Goal: Transaction & Acquisition: Book appointment/travel/reservation

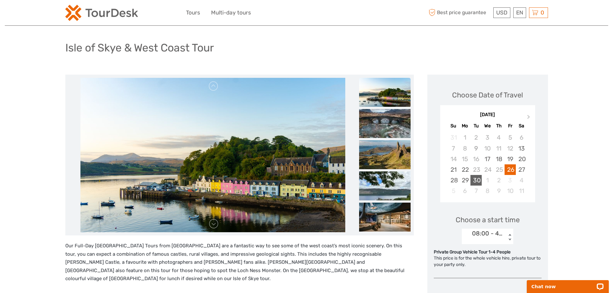
click at [472, 179] on div "30" at bounding box center [475, 180] width 11 height 11
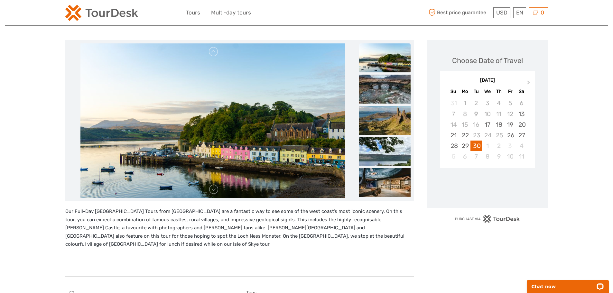
scroll to position [225, 0]
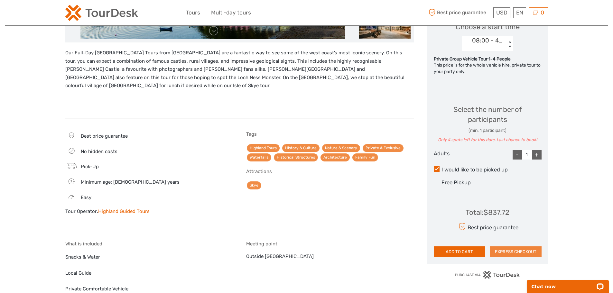
click at [524, 255] on button "EXPRESS CHECKOUT" at bounding box center [515, 251] width 51 height 11
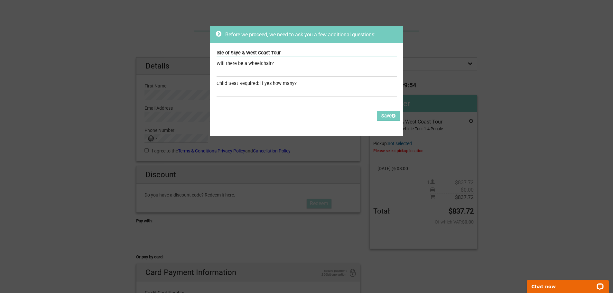
click at [309, 70] on input "text" at bounding box center [306, 72] width 180 height 9
click at [235, 93] on input "text" at bounding box center [306, 91] width 180 height 9
click at [246, 72] on input "text" at bounding box center [306, 72] width 180 height 9
click at [223, 91] on input "text" at bounding box center [306, 91] width 180 height 9
drag, startPoint x: 254, startPoint y: 69, endPoint x: 254, endPoint y: 72, distance: 3.2
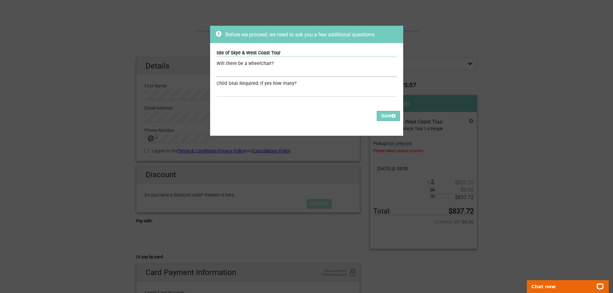
click at [254, 69] on input "text" at bounding box center [306, 72] width 180 height 9
drag, startPoint x: 230, startPoint y: 93, endPoint x: 227, endPoint y: 101, distance: 8.5
click at [229, 92] on input "text" at bounding box center [306, 91] width 180 height 9
click at [393, 114] on button "Save" at bounding box center [388, 116] width 23 height 10
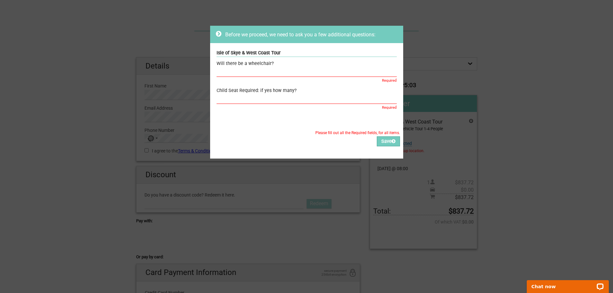
click at [76, 81] on div "Before we proceed, we need to ask you a few additional questions: Isle of Skye …" at bounding box center [306, 146] width 613 height 293
drag, startPoint x: 182, startPoint y: 11, endPoint x: 374, endPoint y: 171, distance: 250.7
click at [374, 171] on div "Before we proceed, we need to ask you a few additional questions: Isle of Skye …" at bounding box center [306, 146] width 613 height 293
type input "tt"
drag, startPoint x: 233, startPoint y: 137, endPoint x: 236, endPoint y: 110, distance: 27.2
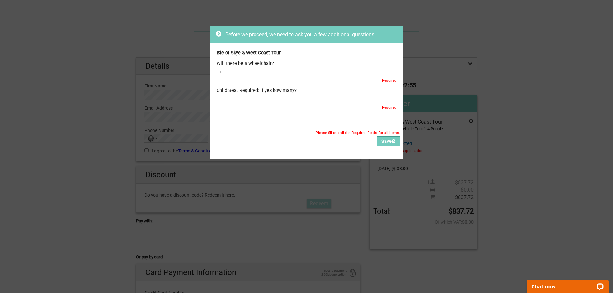
click at [233, 137] on div "Please fill out all the Required fields, for all items. Please correct the valu…" at bounding box center [306, 139] width 193 height 40
drag, startPoint x: 232, startPoint y: 73, endPoint x: 8, endPoint y: 39, distance: 226.4
click at [8, 39] on div "Before we proceed, we need to ask you a few additional questions: Isle of Skye …" at bounding box center [306, 146] width 613 height 293
click at [255, 76] on input "text" at bounding box center [306, 72] width 180 height 9
click at [256, 71] on input "text" at bounding box center [306, 72] width 180 height 9
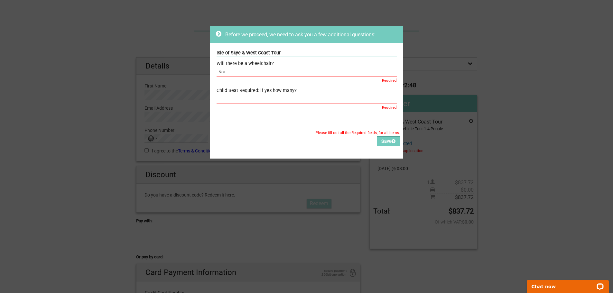
click at [286, 74] on input "Not" at bounding box center [306, 72] width 180 height 9
drag, startPoint x: 275, startPoint y: 71, endPoint x: 13, endPoint y: 66, distance: 262.2
click at [5, 65] on div "Before we proceed, we need to ask you a few additional questions: Isle of Skye …" at bounding box center [306, 146] width 613 height 293
type input "Not for you at least"
type input "M"
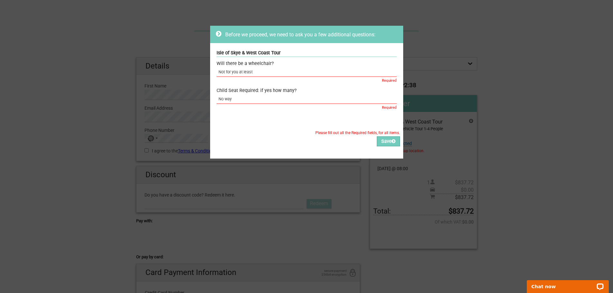
type input "No way"
click at [263, 70] on input "Not for you at least" at bounding box center [306, 72] width 180 height 9
drag, startPoint x: 268, startPoint y: 73, endPoint x: 86, endPoint y: 66, distance: 182.2
click at [87, 67] on div "Before we proceed, we need to ask you a few additional questions: Isle of Skye …" at bounding box center [306, 146] width 613 height 293
drag, startPoint x: 187, startPoint y: 103, endPoint x: 131, endPoint y: 103, distance: 56.0
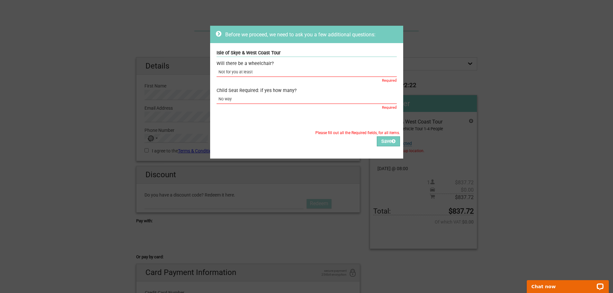
click at [133, 103] on div "Before we proceed, we need to ask you a few additional questions: Isle of Skye …" at bounding box center [306, 146] width 613 height 293
type input "Please, no"
click at [246, 75] on input "text" at bounding box center [306, 72] width 180 height 9
click at [272, 72] on input "text" at bounding box center [306, 72] width 180 height 9
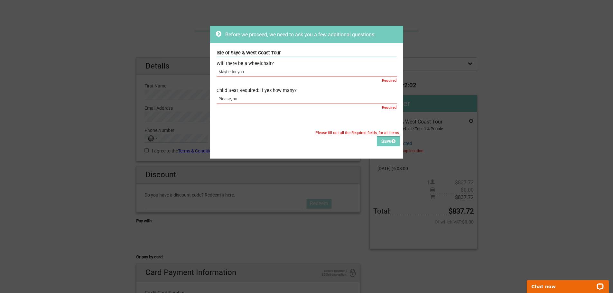
type input "Maybe for you"
